Goal: Task Accomplishment & Management: Manage account settings

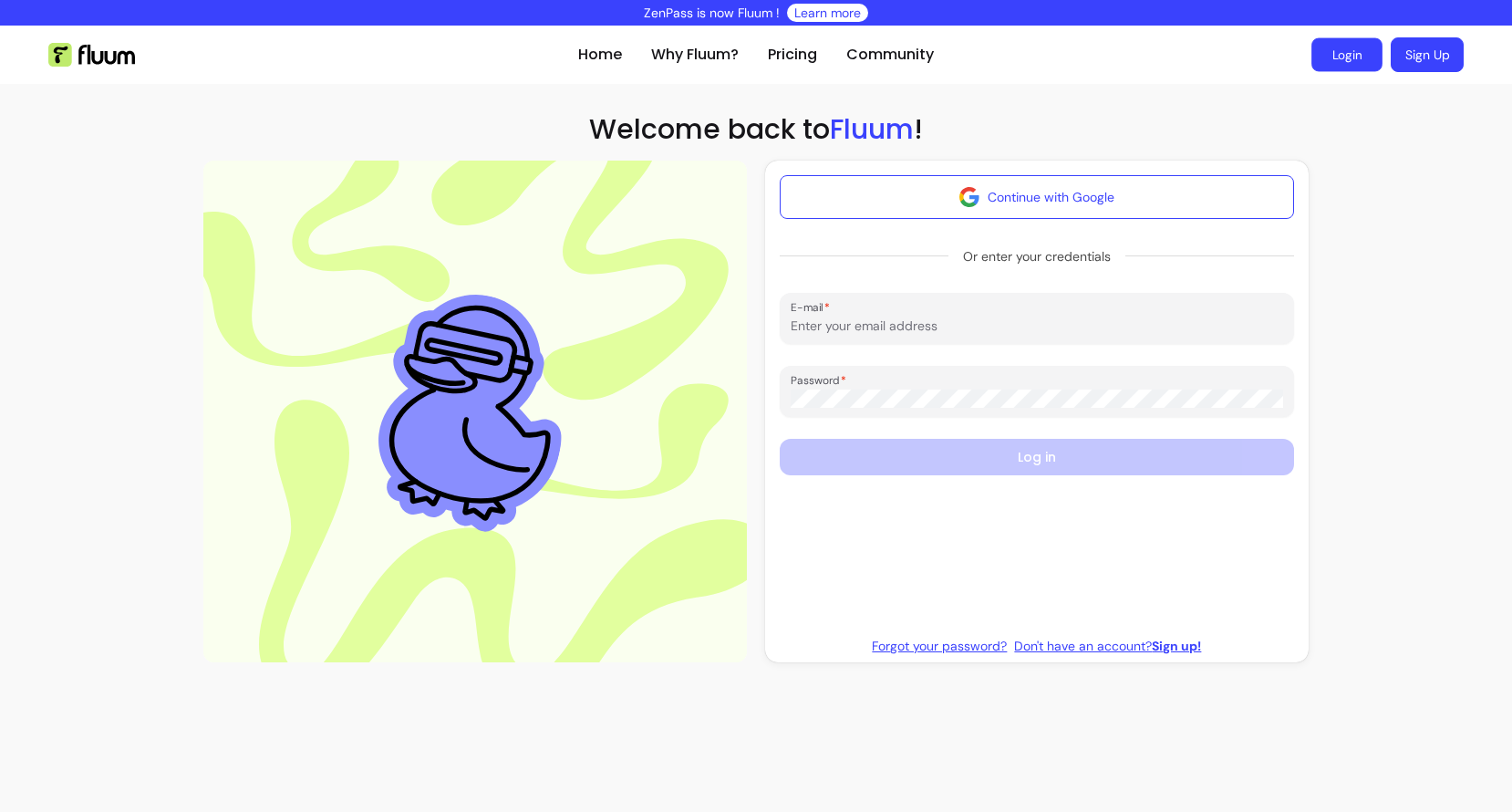
click at [1327, 64] on link "Login" at bounding box center [1347, 55] width 71 height 34
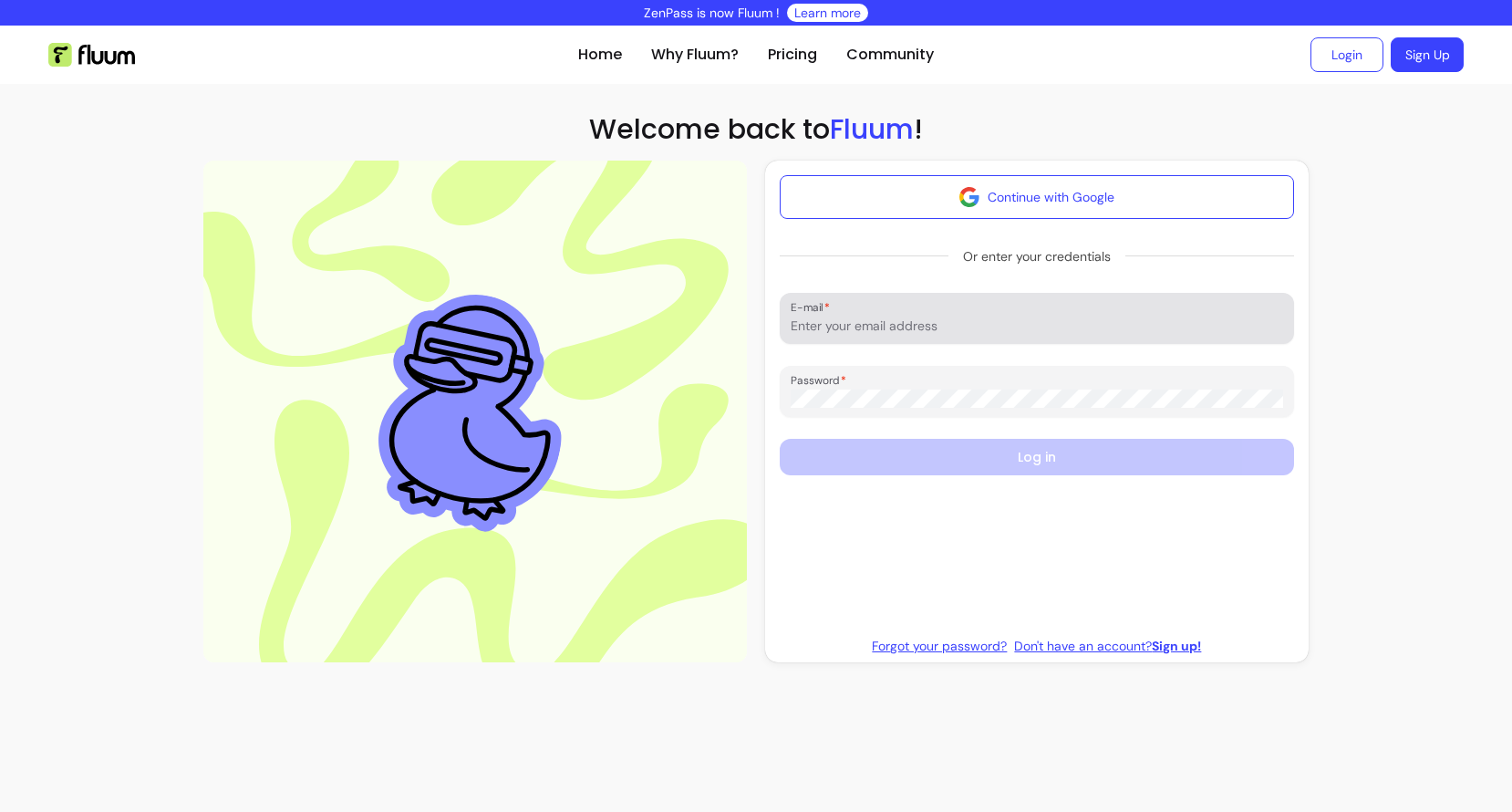
click at [919, 328] on input "E-mail" at bounding box center [1037, 326] width 493 height 18
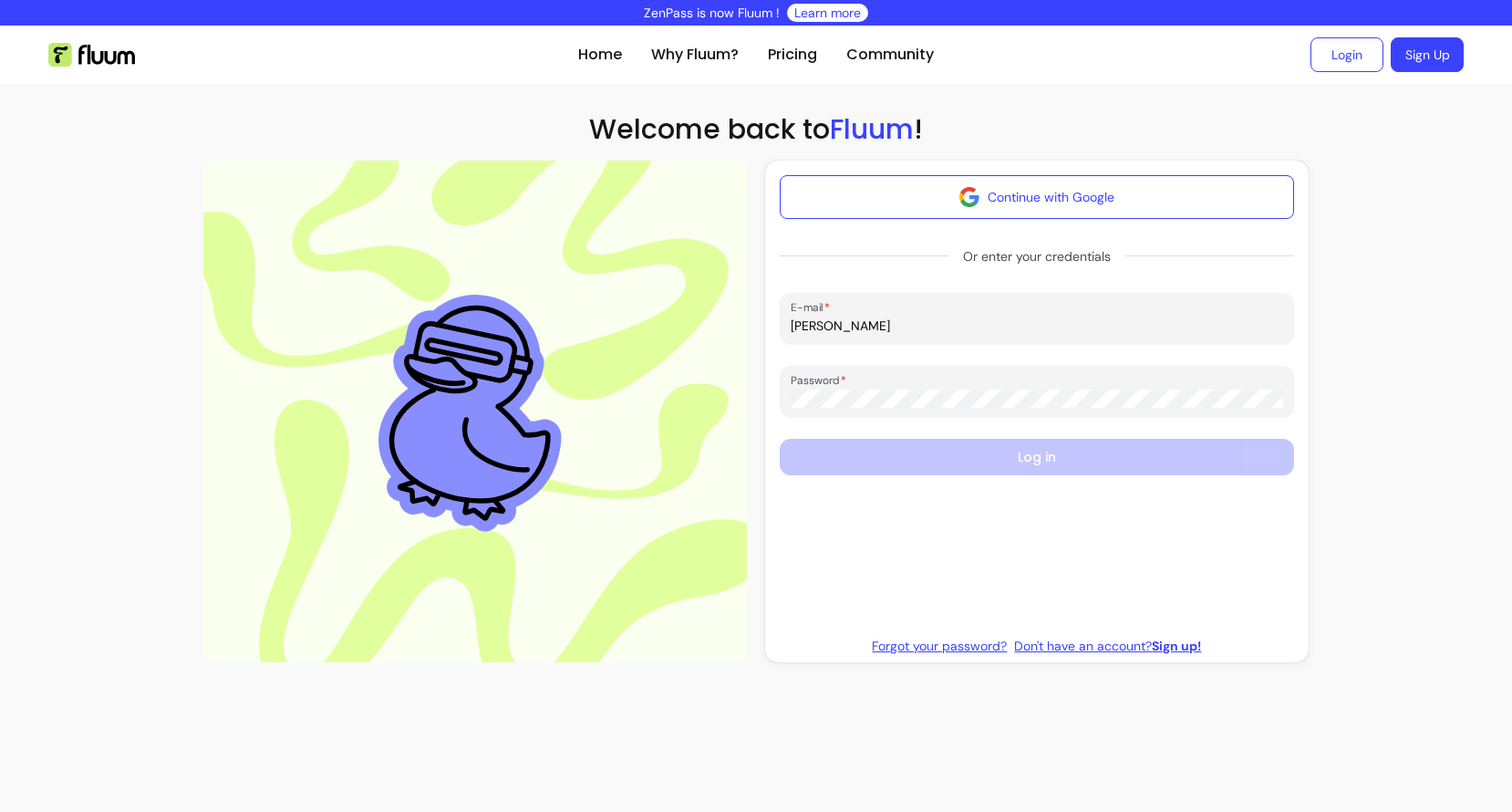
type input "[PERSON_NAME][EMAIL_ADDRESS][DOMAIN_NAME]"
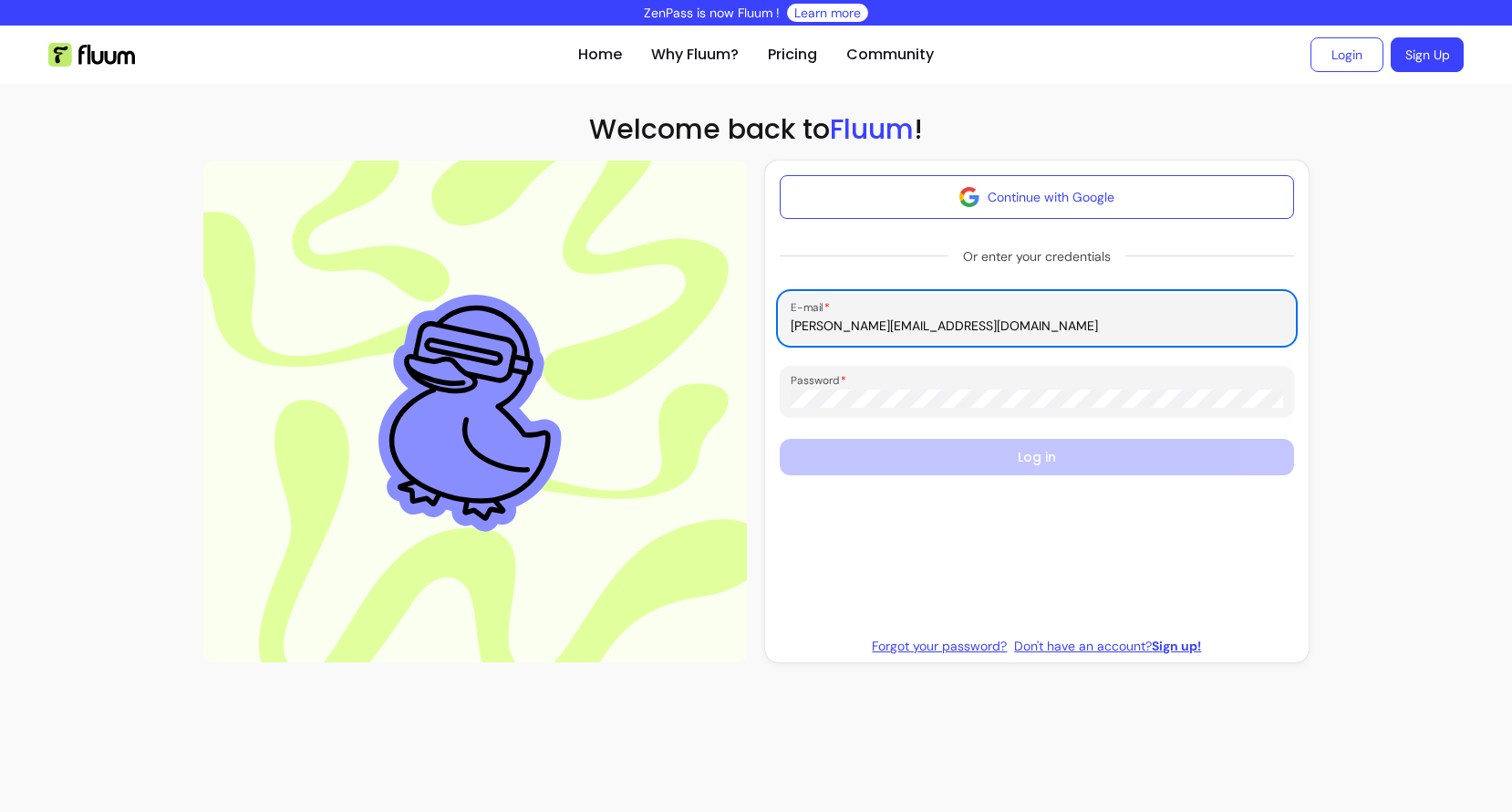
click at [1003, 377] on div at bounding box center [1037, 392] width 493 height 37
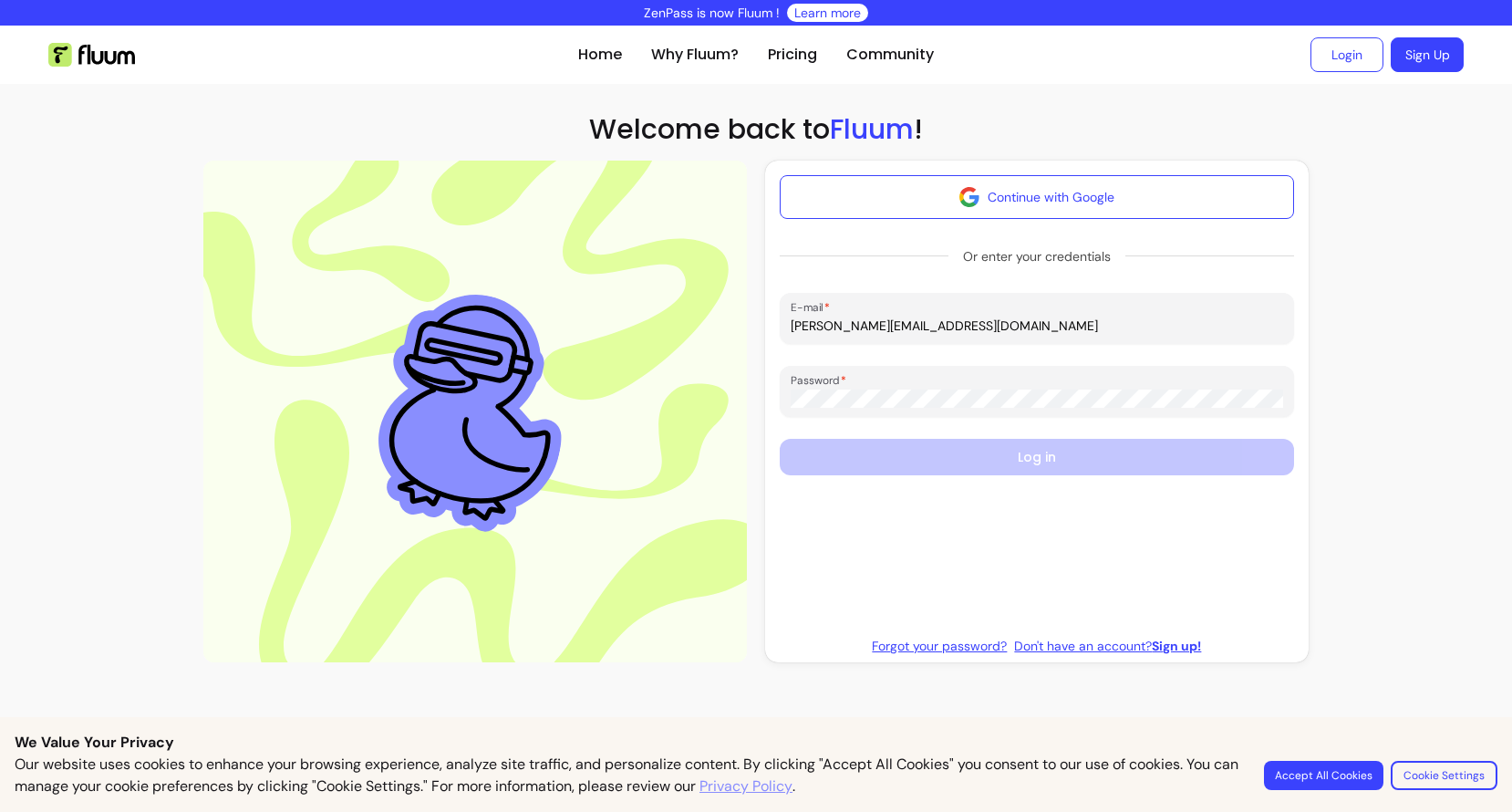
click at [1003, 384] on div at bounding box center [1037, 392] width 493 height 37
